Goal: Communication & Community: Answer question/provide support

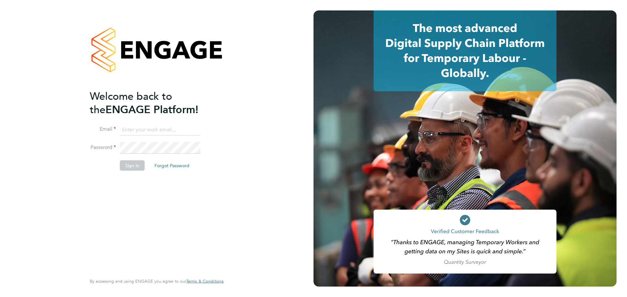
type input "[EMAIL_ADDRESS][PERSON_NAME][DOMAIN_NAME]"
click at [129, 169] on button "Sign In" at bounding box center [132, 165] width 25 height 10
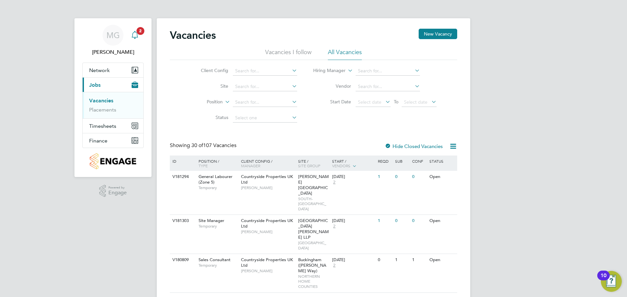
click at [136, 33] on icon "Main navigation" at bounding box center [135, 34] width 6 height 7
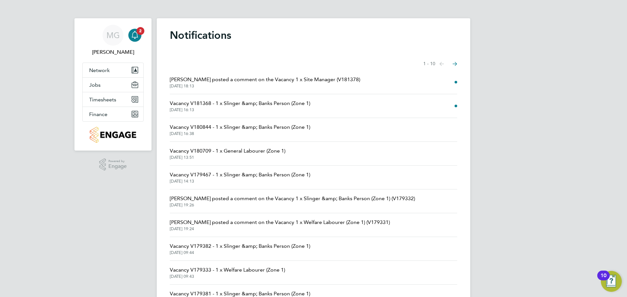
click at [261, 78] on span "[PERSON_NAME] posted a comment on the Vacancy 1 x Site Manager (V181378)" at bounding box center [265, 80] width 190 height 8
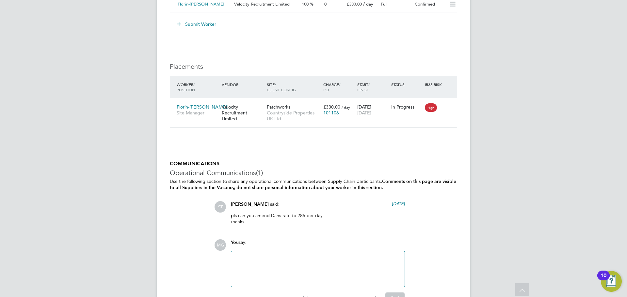
scroll to position [653, 0]
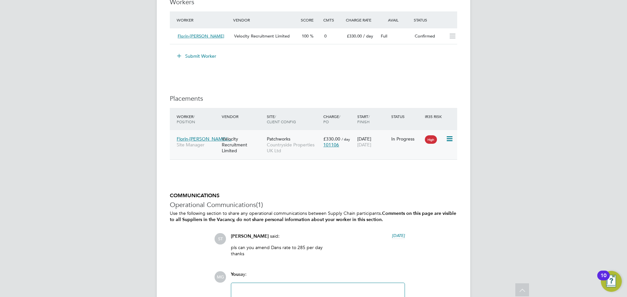
click at [428, 138] on span "High" at bounding box center [431, 139] width 12 height 8
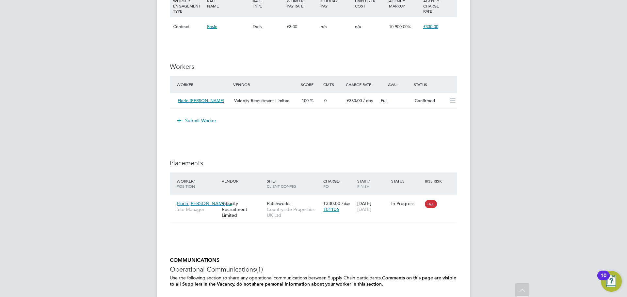
scroll to position [522, 0]
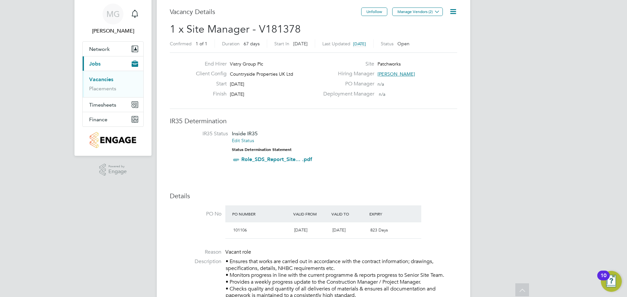
scroll to position [0, 0]
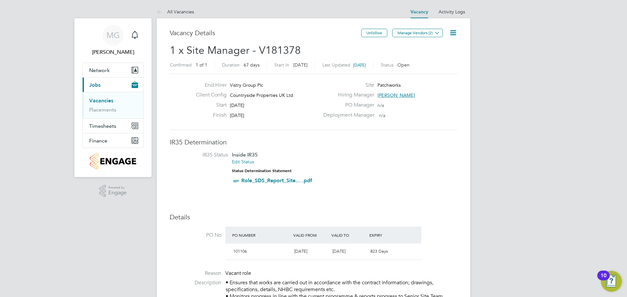
click at [249, 66] on span "67 days" at bounding box center [251, 65] width 16 height 6
click at [291, 118] on div "Finish [DATE]" at bounding box center [255, 117] width 129 height 10
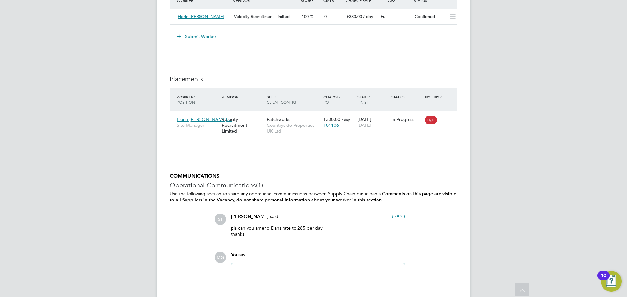
scroll to position [723, 0]
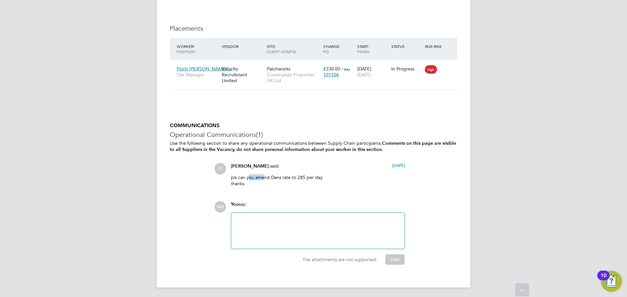
drag, startPoint x: 248, startPoint y: 175, endPoint x: 271, endPoint y: 175, distance: 23.2
click at [267, 175] on p "pls can you amend Dans rate to 285 per day thanks" at bounding box center [318, 181] width 174 height 12
click at [271, 175] on p "pls can you amend Dans rate to 285 per day thanks" at bounding box center [318, 181] width 174 height 12
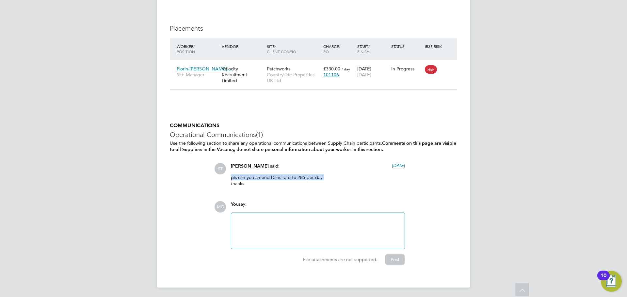
click at [271, 175] on p "pls can you amend Dans rate to 285 per day thanks" at bounding box center [318, 181] width 174 height 12
click at [272, 181] on p "pls can you amend Dans rate to 285 per day thanks" at bounding box center [318, 181] width 174 height 12
